Goal: Obtain resource: Download file/media

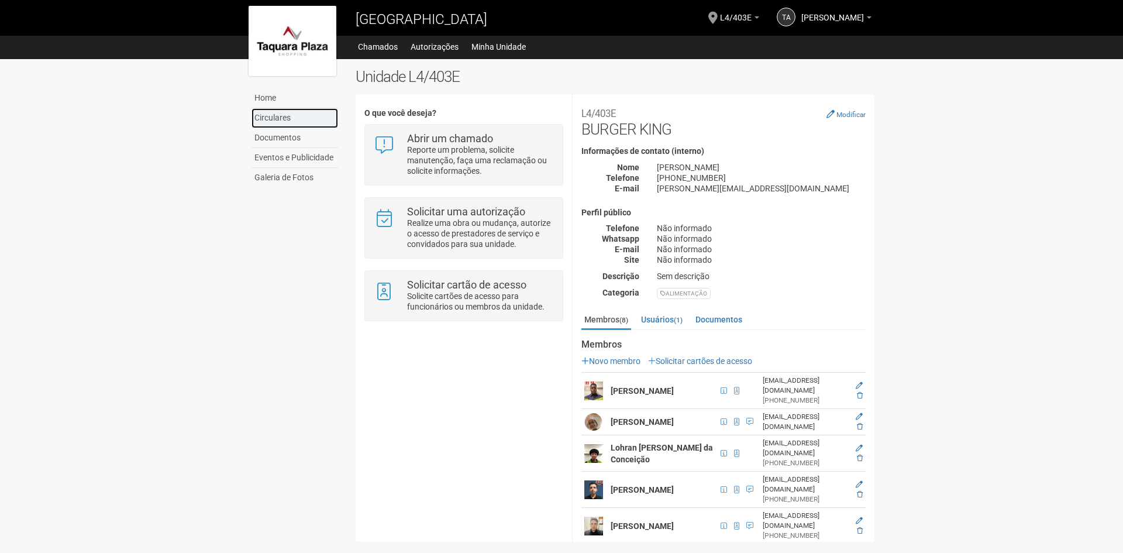
click at [274, 115] on link "Circulares" at bounding box center [295, 118] width 87 height 20
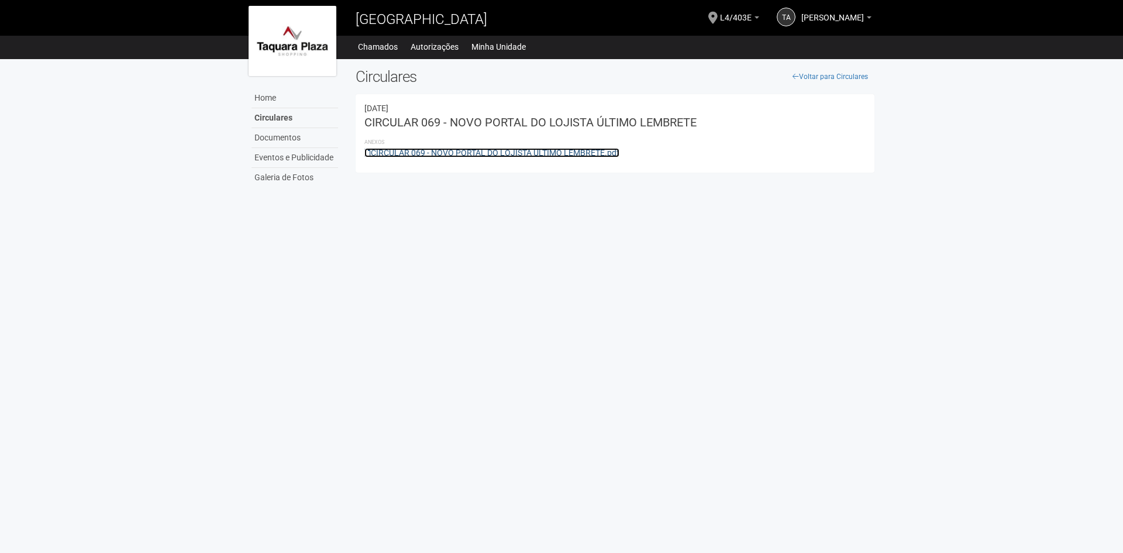
click at [512, 154] on link "CIRCULAR 069 - NOVO PORTAL DO LOJISTA ÚLTIMO LEMBRETE.pdf" at bounding box center [491, 152] width 255 height 9
click at [544, 156] on link "CIRCULAR 069 - NOVO PORTAL DO LOJISTA ÚLTIMO LEMBRETE.pdf" at bounding box center [491, 152] width 255 height 9
click at [854, 16] on span "[PERSON_NAME]" at bounding box center [832, 12] width 63 height 20
